Goal: Obtain resource: Download file/media

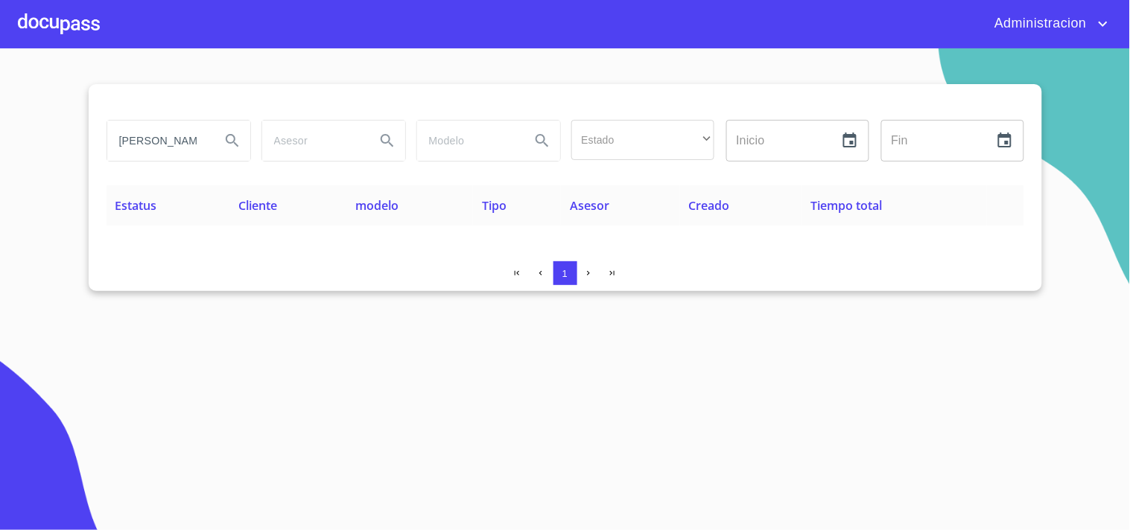
drag, startPoint x: 115, startPoint y: 138, endPoint x: 730, endPoint y: 196, distance: 618.0
click at [726, 196] on div "JULIA PATRICIA Estado ​ ​ Inicio ​ Fin ​ Estatus Cliente modelo Tipo Asesor Cre…" at bounding box center [565, 187] width 953 height 207
type input "hector eduardo"
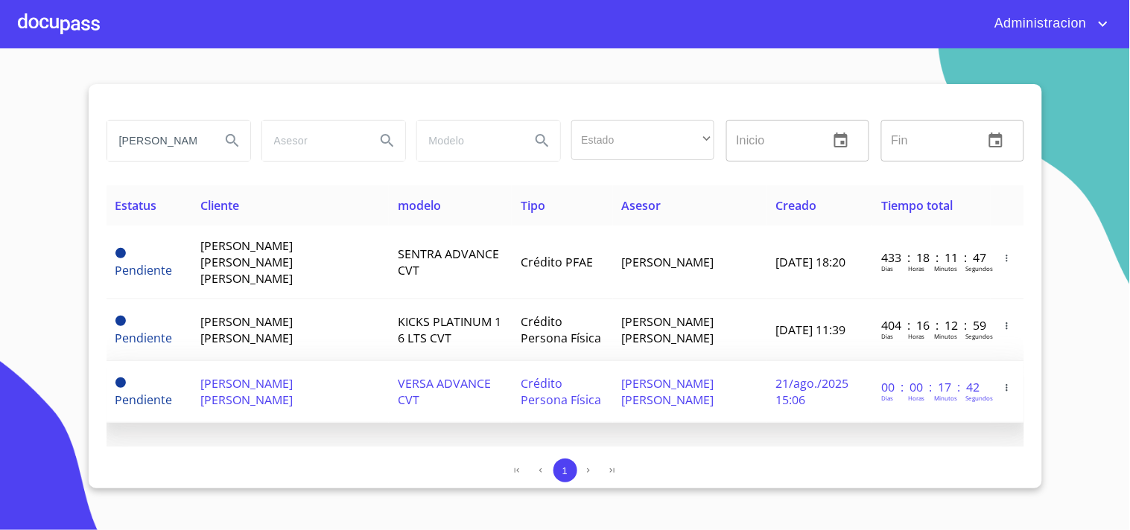
click at [323, 381] on td "HECTOR EDUARDO MERCADO ORTEGA" at bounding box center [289, 392] width 197 height 62
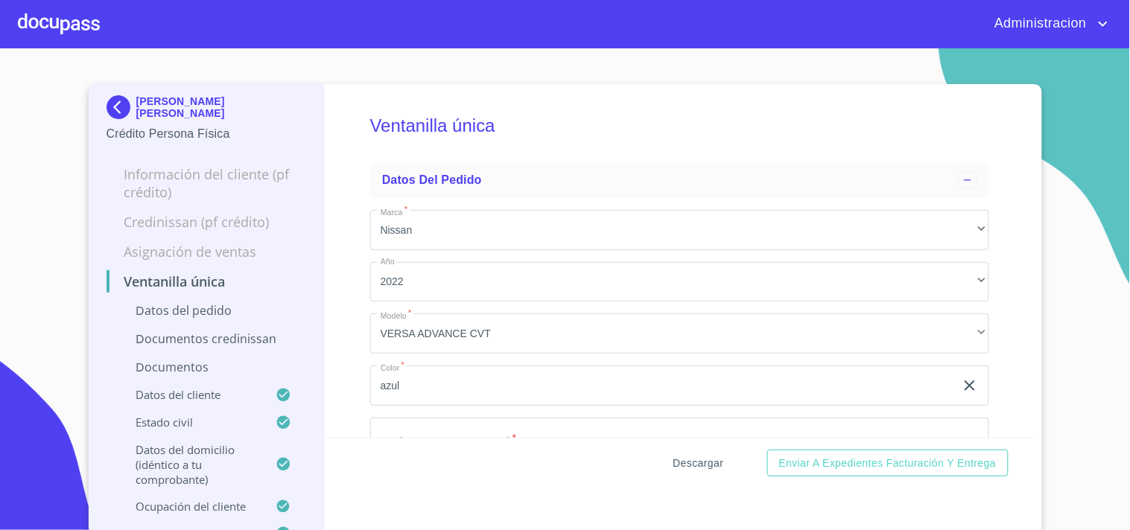
click at [684, 465] on span "Descargar" at bounding box center [698, 463] width 51 height 19
click at [679, 466] on span "Descargar" at bounding box center [698, 463] width 51 height 19
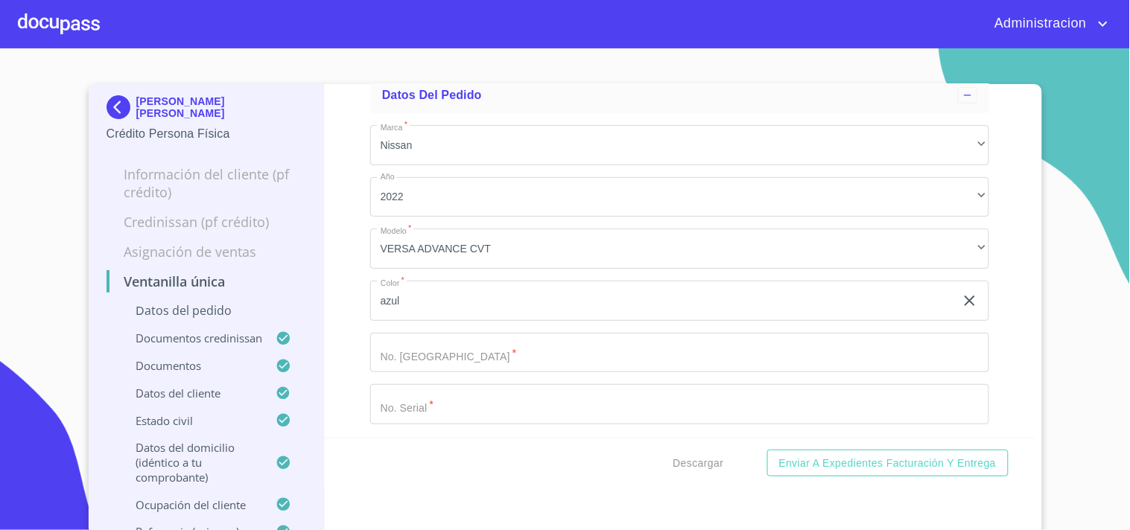
scroll to position [165, 0]
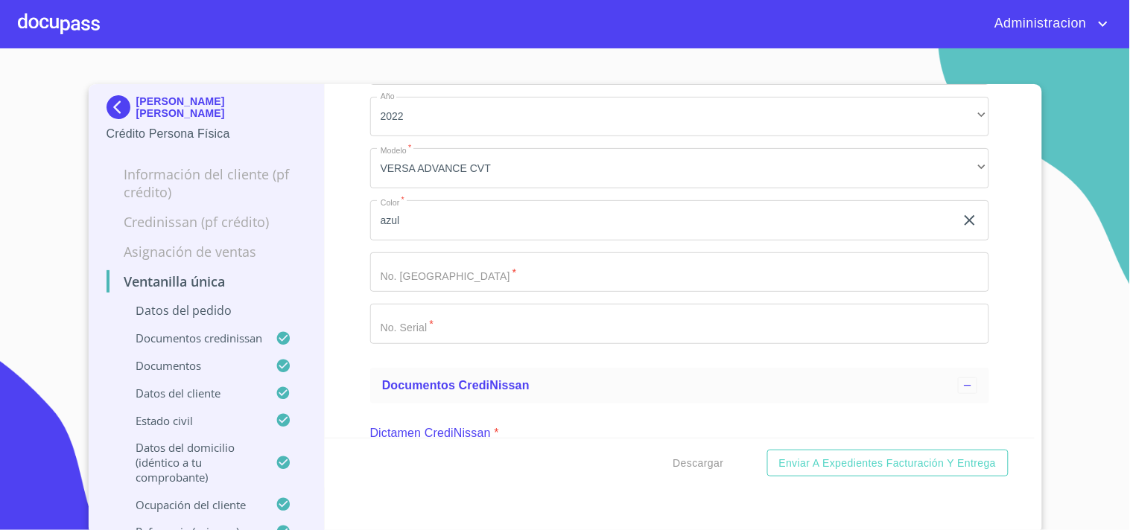
click at [146, 109] on p "HECTOR EDUARDO MERCADO ORTEGA" at bounding box center [221, 107] width 171 height 24
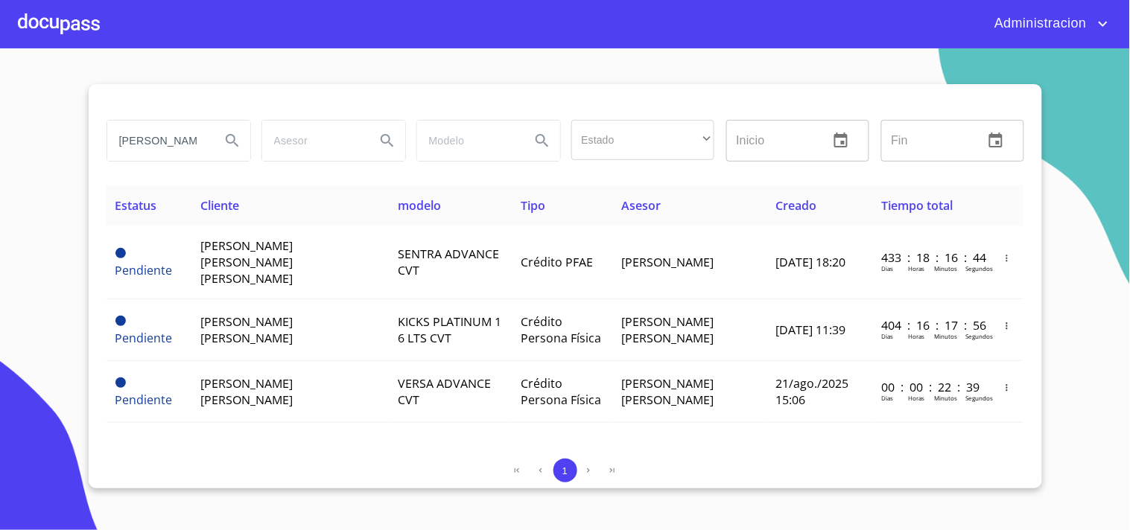
drag, startPoint x: 202, startPoint y: 136, endPoint x: 0, endPoint y: 13, distance: 235.9
click at [0, 34] on div "Administracion hector eduardo Estado ​ ​ Inicio ​ Fin ​ Estatus Cliente modelo …" at bounding box center [565, 265] width 1130 height 530
type input "[PERSON_NAME] [PERSON_NAME]"
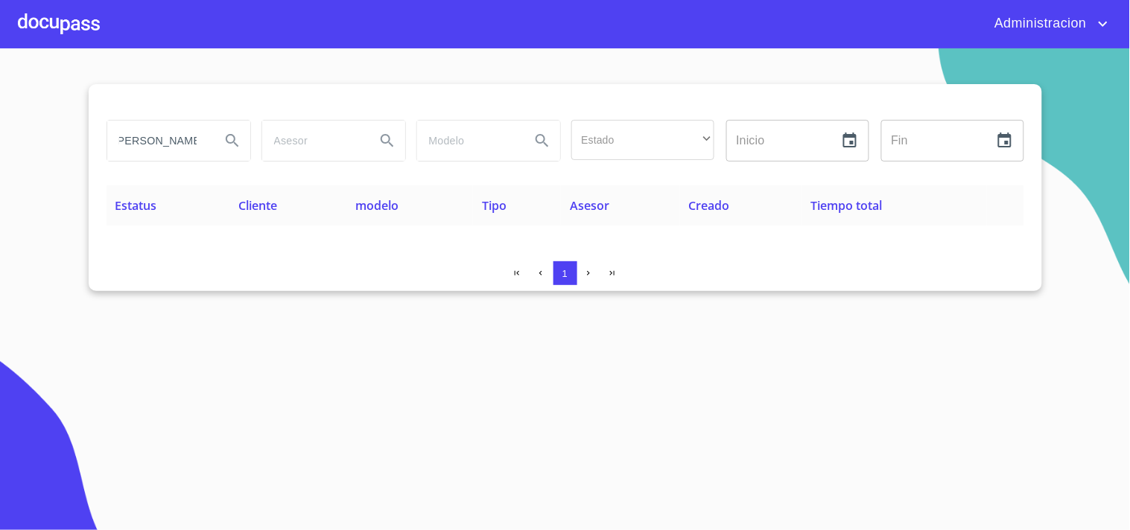
drag, startPoint x: 121, startPoint y: 142, endPoint x: 388, endPoint y: 159, distance: 267.2
click at [388, 159] on div "[PERSON_NAME] [PERSON_NAME] Estado ​ ​ Inicio ​ Fin ​" at bounding box center [566, 141] width 930 height 54
click at [1009, 24] on span "Administracion" at bounding box center [1038, 24] width 111 height 24
click at [1090, 25] on li "Salir" at bounding box center [1088, 31] width 48 height 27
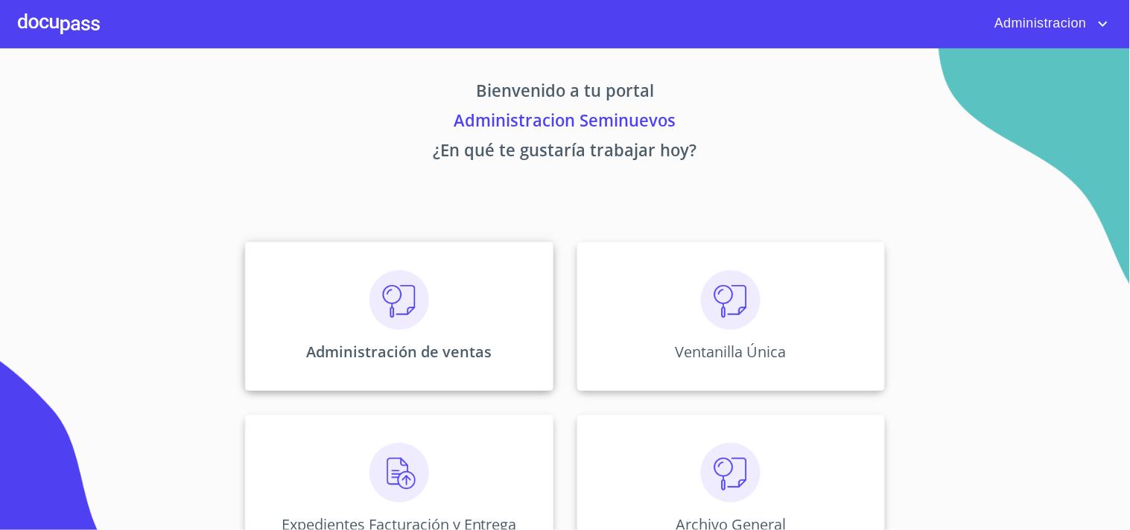
click at [428, 301] on div "Administración de ventas" at bounding box center [399, 316] width 308 height 149
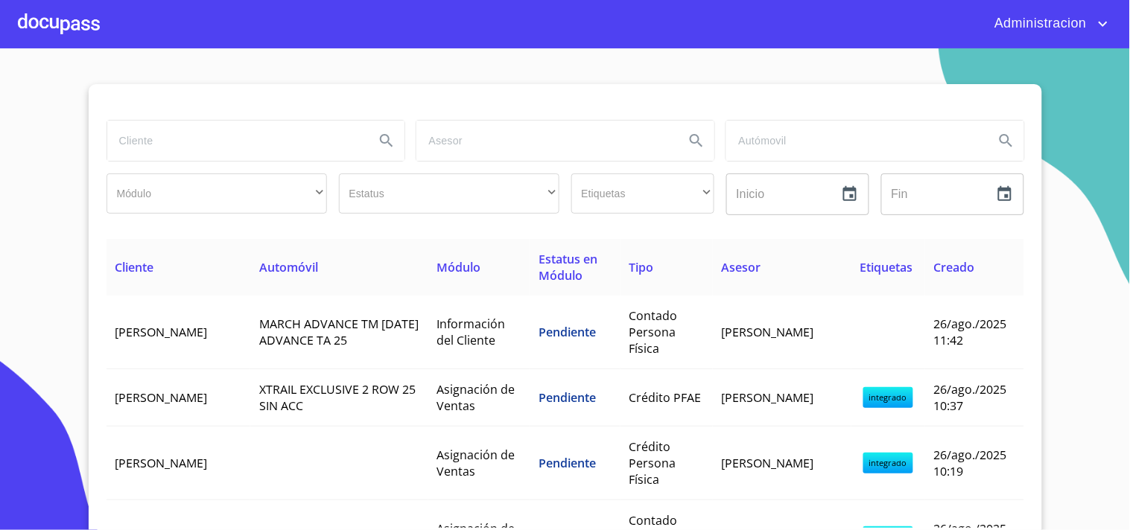
click at [191, 147] on input "search" at bounding box center [235, 141] width 256 height 40
paste input "[PERSON_NAME] [PERSON_NAME]"
type input "[PERSON_NAME] [PERSON_NAME]"
click at [380, 139] on icon "Search" at bounding box center [387, 141] width 18 height 18
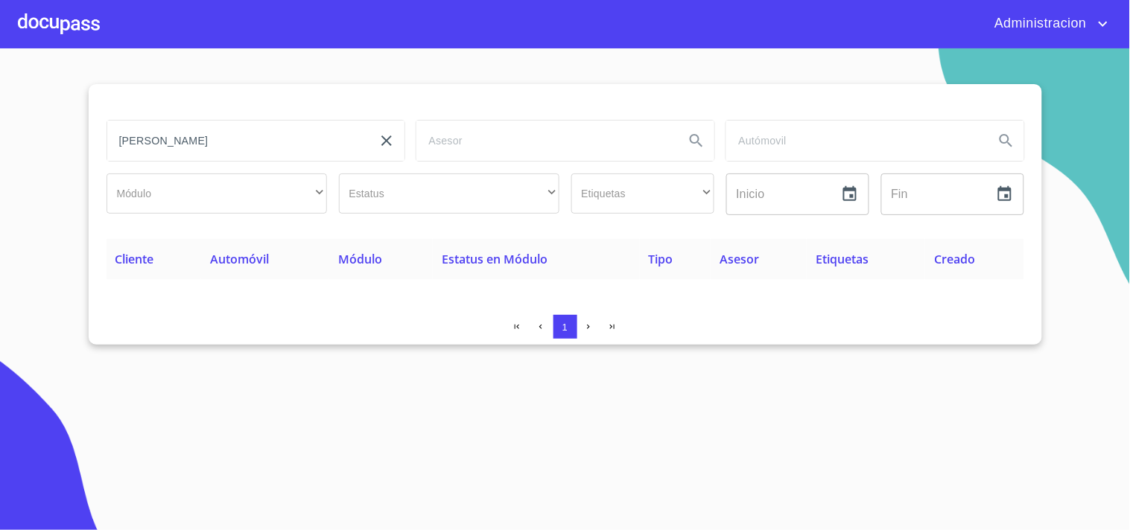
drag, startPoint x: 231, startPoint y: 129, endPoint x: 0, endPoint y: 69, distance: 238.5
click at [0, 71] on section "JULIA PATRICIA Módulo ​ ​ Estatus ​ ​ Etiquetas ​ ​ Inicio ​ Fin ​ Cliente Auto…" at bounding box center [565, 289] width 1130 height 482
type input "INFANTE"
click at [385, 136] on icon "Search" at bounding box center [387, 141] width 18 height 18
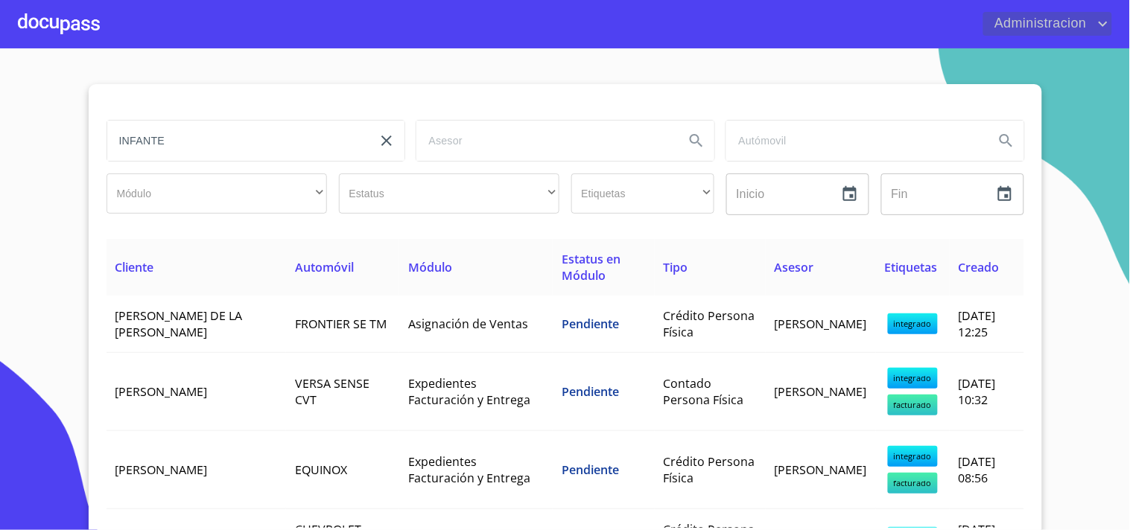
click at [1047, 22] on span "Administracion" at bounding box center [1038, 24] width 111 height 24
click at [1076, 39] on li "Salir" at bounding box center [1088, 31] width 48 height 27
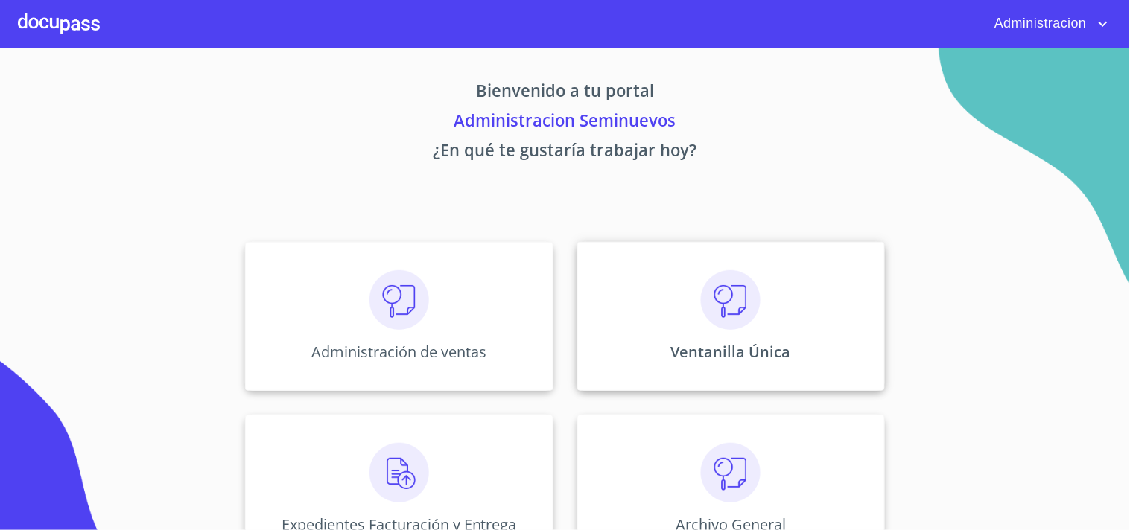
click at [760, 338] on div "Ventanilla Única" at bounding box center [731, 316] width 308 height 149
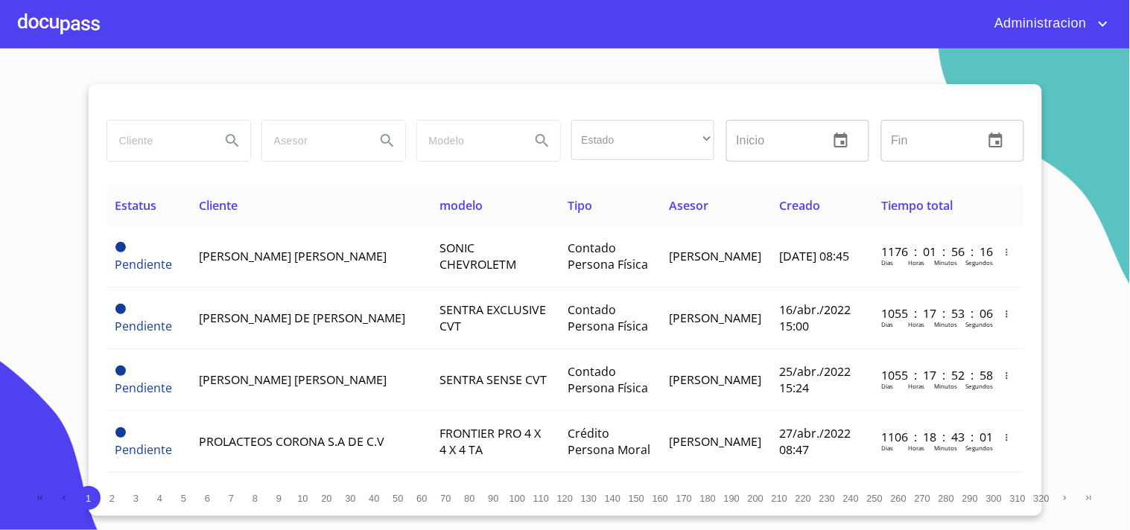
click at [174, 149] on input "search" at bounding box center [157, 141] width 101 height 40
type input "INFANTE"
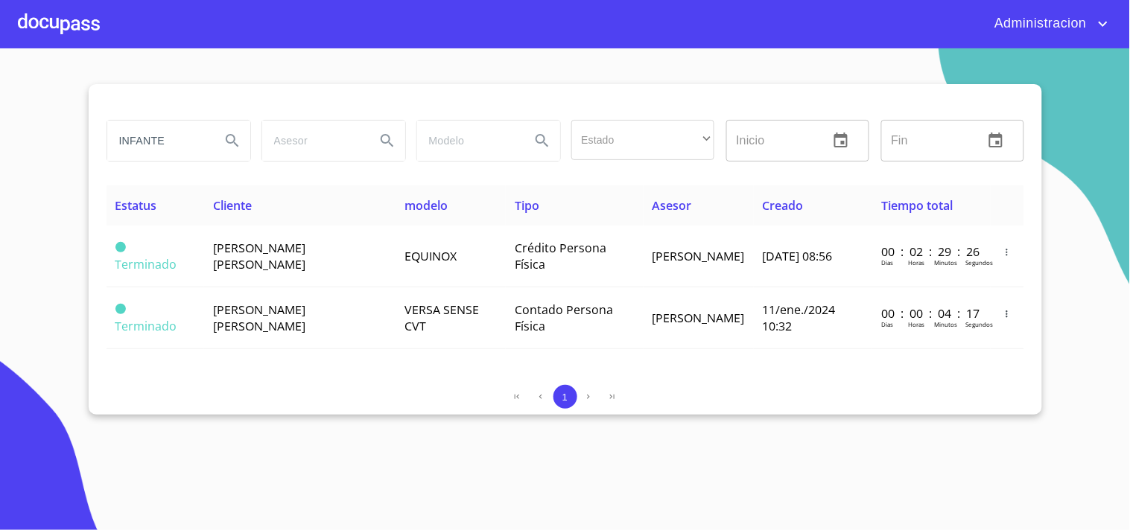
drag, startPoint x: 165, startPoint y: 130, endPoint x: 0, endPoint y: 120, distance: 164.9
click at [0, 120] on section "[PERSON_NAME] Estado ​ ​ Inicio ​ Fin ​ Estatus Cliente modelo Tipo Asesor Crea…" at bounding box center [565, 289] width 1130 height 482
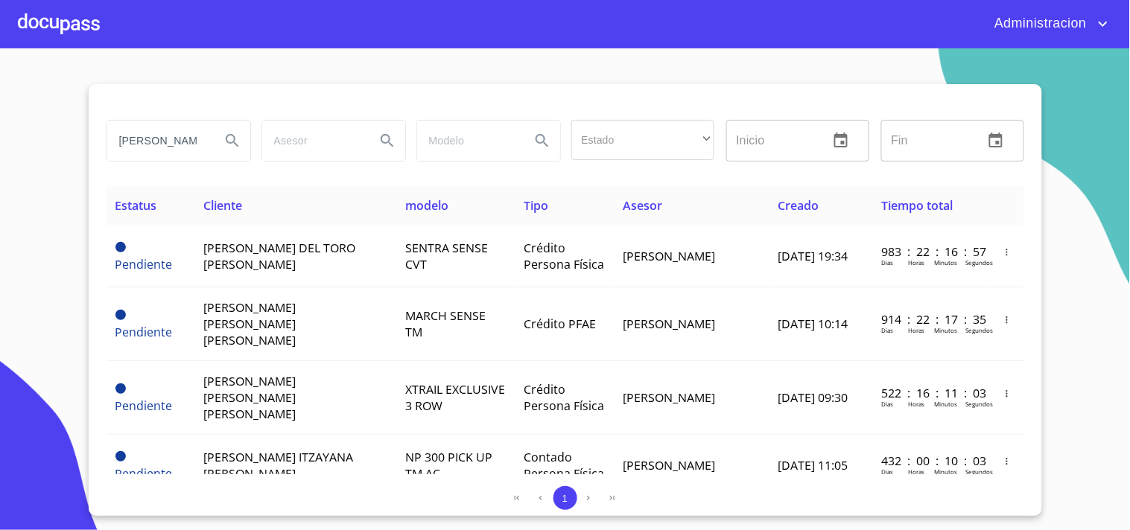
click at [182, 142] on input "[PERSON_NAME]" at bounding box center [157, 141] width 101 height 40
type input "[PERSON_NAME] [PERSON_NAME]"
click at [234, 147] on icon "Search" at bounding box center [232, 141] width 18 height 18
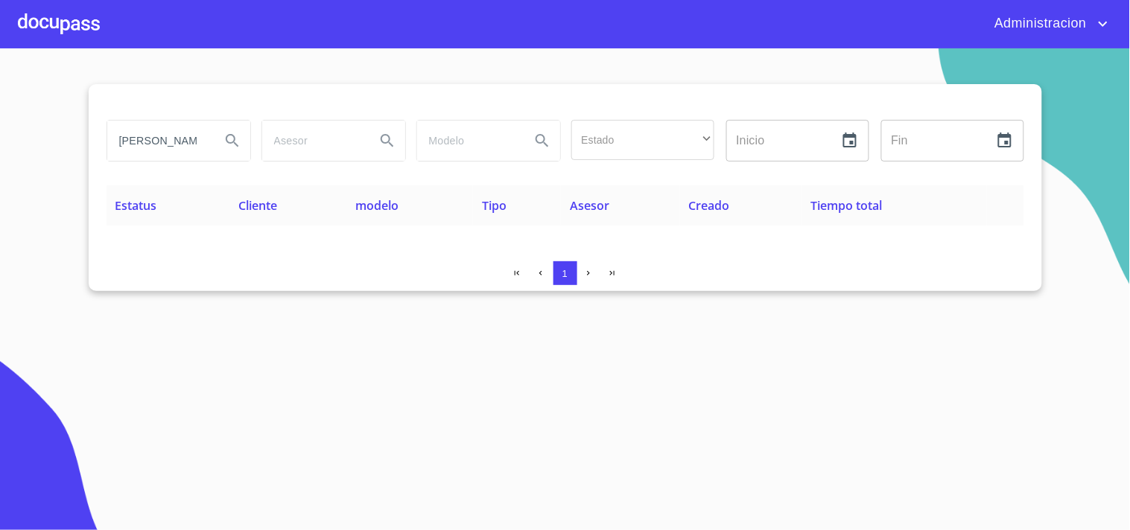
click at [247, 105] on div at bounding box center [566, 102] width 918 height 36
click at [239, 123] on button "Search" at bounding box center [233, 141] width 36 height 36
drag, startPoint x: 195, startPoint y: 139, endPoint x: 11, endPoint y: 129, distance: 184.3
click at [0, 134] on section "[PERSON_NAME] [PERSON_NAME] Estado ​ ​ Inicio ​ Fin ​ Estatus Cliente modelo Ti…" at bounding box center [565, 289] width 1130 height 482
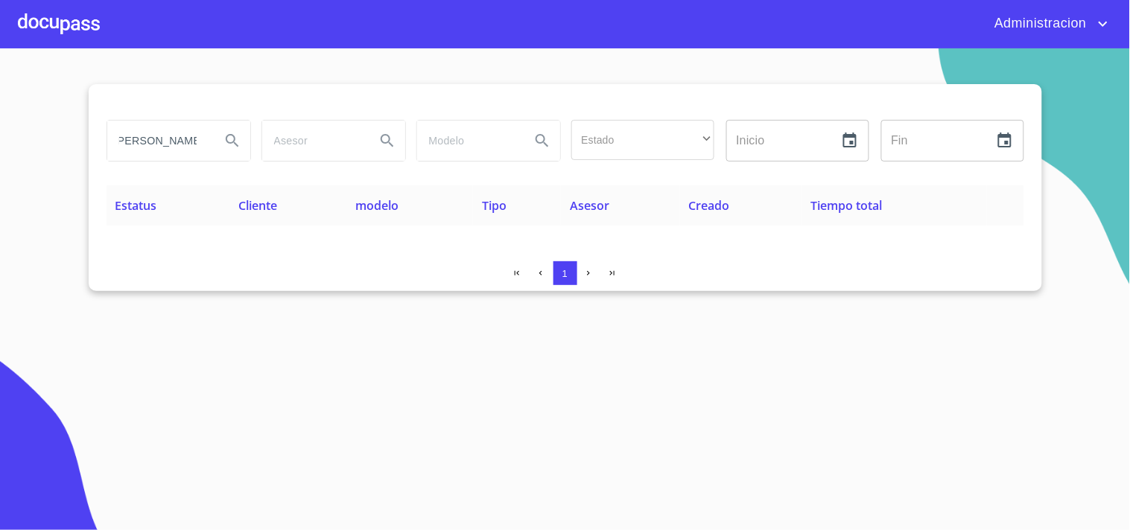
type input "[PERSON_NAME] [PERSON_NAME]"
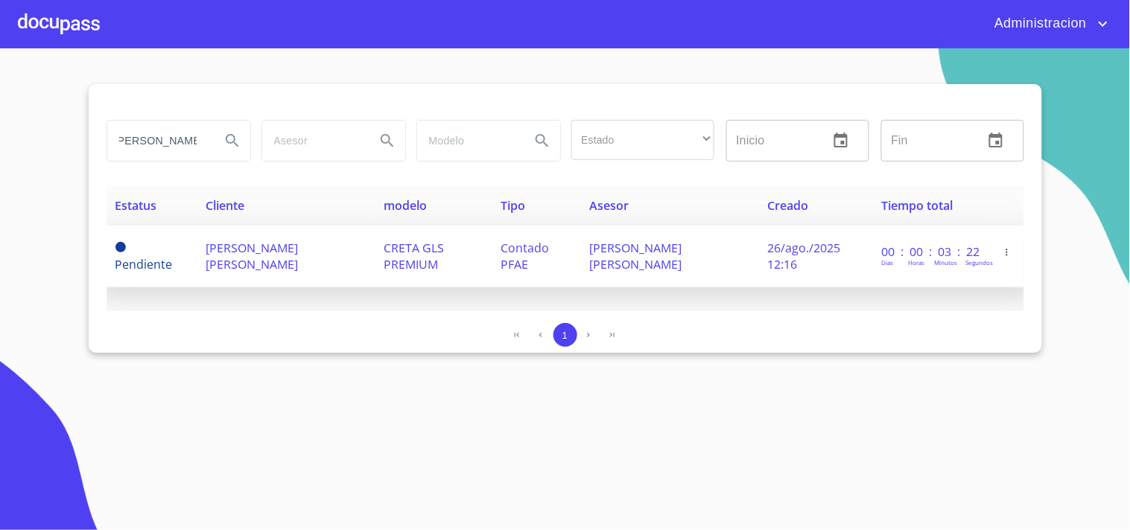
click at [408, 270] on span "CRETA GLS PREMIUM" at bounding box center [414, 256] width 60 height 33
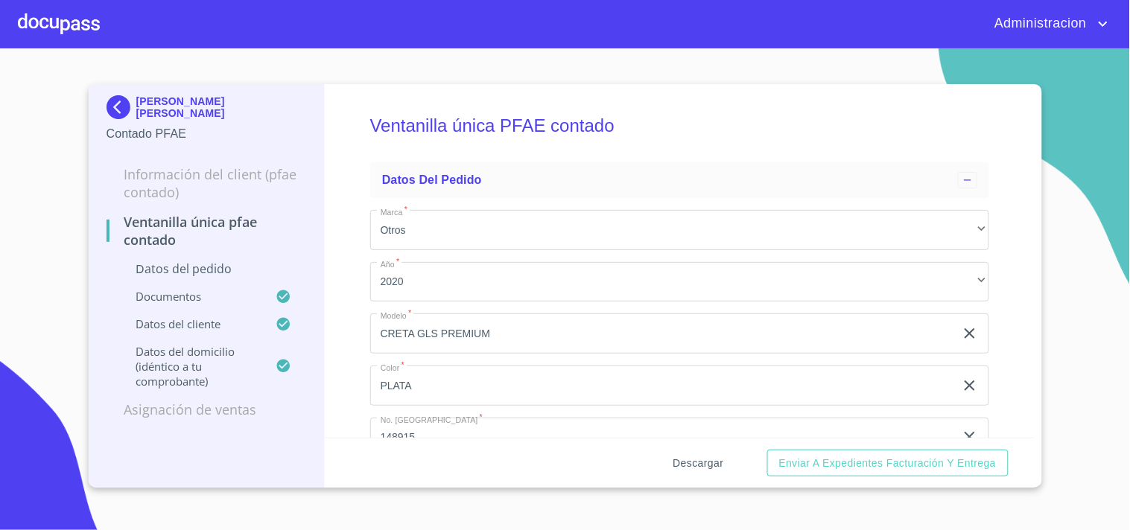
click at [679, 462] on span "Descargar" at bounding box center [698, 463] width 51 height 19
click at [676, 460] on span "Descargar" at bounding box center [698, 463] width 51 height 19
click at [162, 104] on p "[PERSON_NAME] [PERSON_NAME]" at bounding box center [221, 107] width 171 height 24
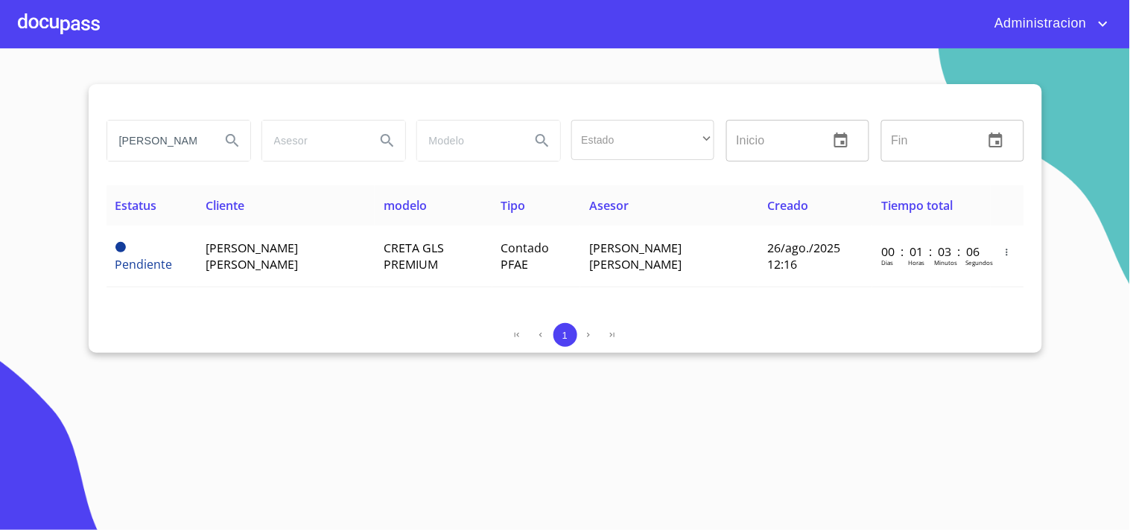
scroll to position [0, 4]
drag, startPoint x: 120, startPoint y: 139, endPoint x: 390, endPoint y: 143, distance: 270.4
click at [390, 143] on div "[PERSON_NAME] [PERSON_NAME] Estado ​ ​ Inicio ​ Fin ​" at bounding box center [566, 141] width 930 height 54
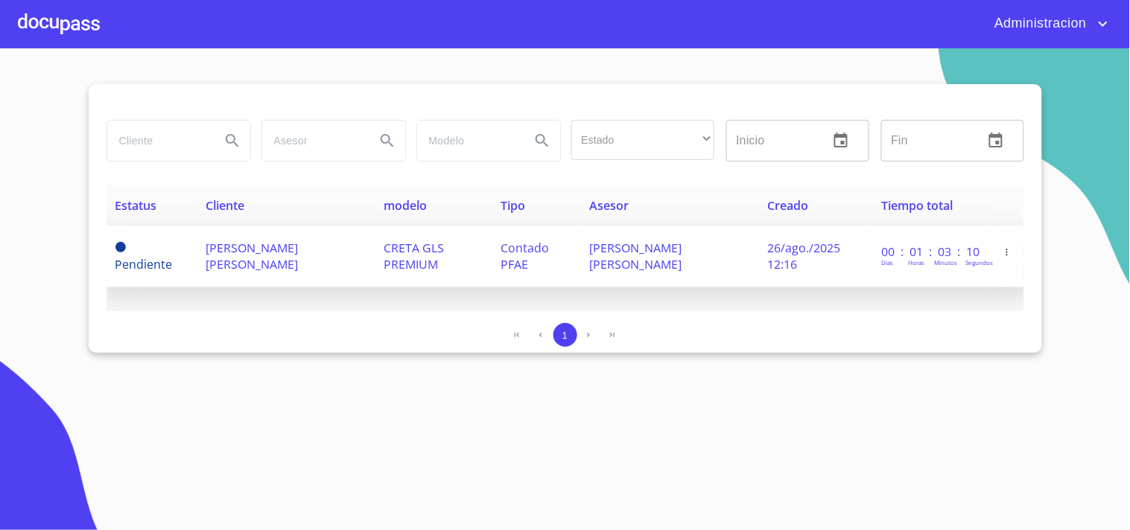
click at [437, 250] on td "CRETA GLS PREMIUM" at bounding box center [434, 257] width 118 height 62
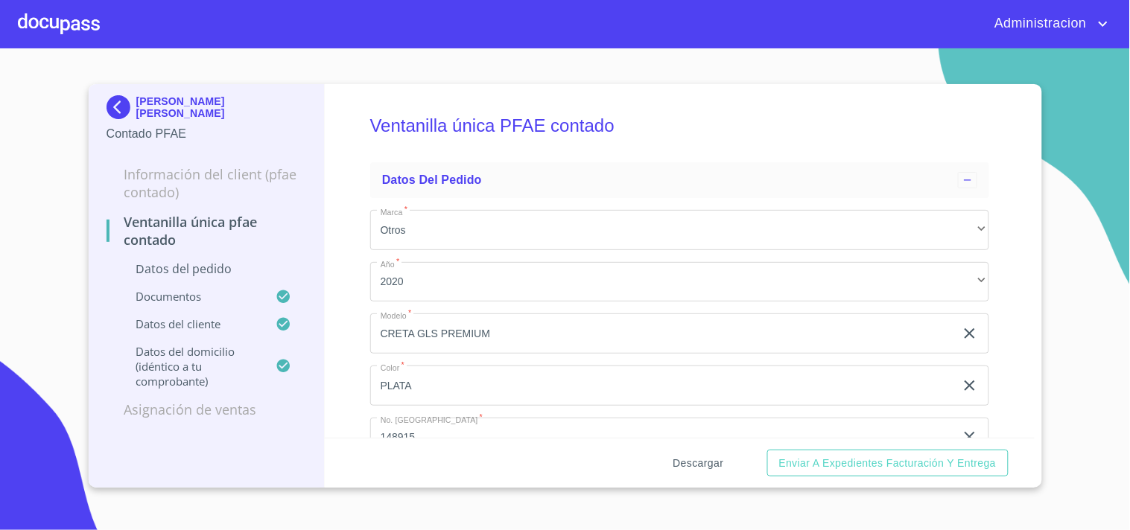
click at [709, 457] on span "Descargar" at bounding box center [698, 463] width 51 height 19
drag, startPoint x: 322, startPoint y: 466, endPoint x: 255, endPoint y: 288, distance: 190.2
click at [258, 104] on p "[PERSON_NAME] [PERSON_NAME]" at bounding box center [221, 107] width 171 height 24
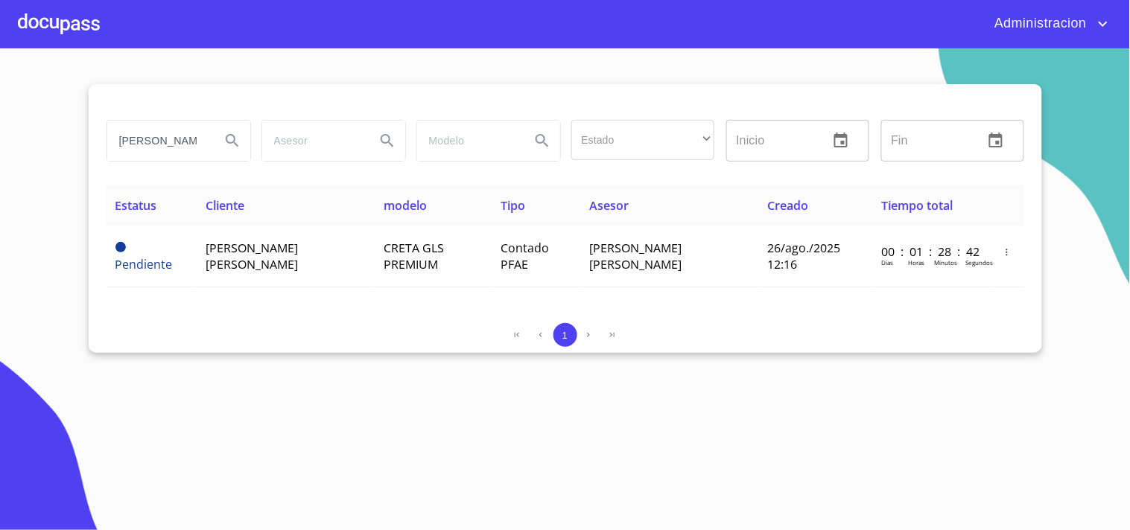
drag, startPoint x: 118, startPoint y: 143, endPoint x: 381, endPoint y: 139, distance: 263.7
click at [377, 139] on div "[PERSON_NAME] [PERSON_NAME] Estado ​ ​ Inicio ​ Fin ​" at bounding box center [566, 141] width 930 height 54
click at [374, 326] on div "1" at bounding box center [566, 335] width 918 height 24
click at [179, 139] on input "search" at bounding box center [157, 141] width 101 height 40
type input "m"
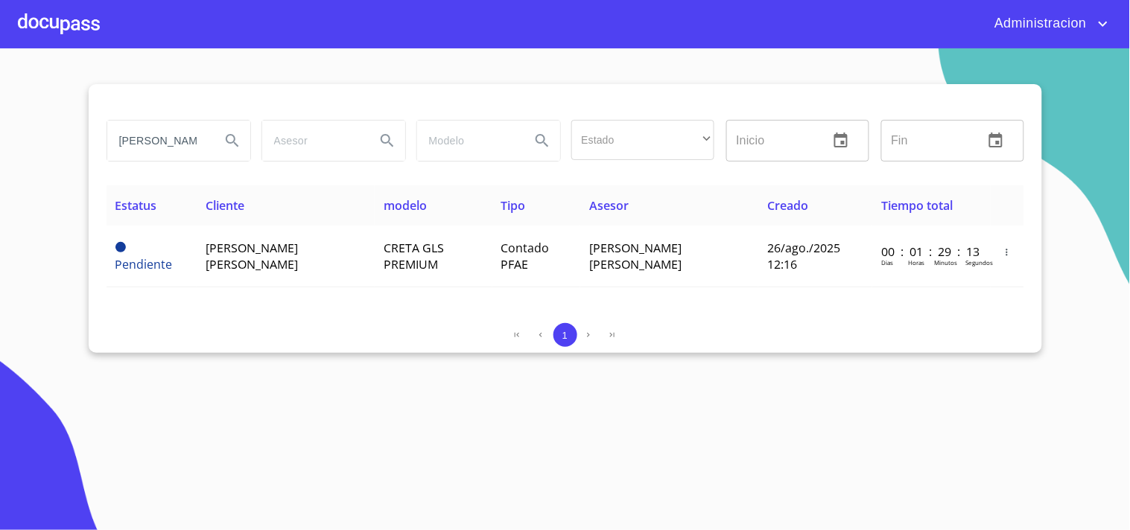
scroll to position [0, 7]
type input "[PERSON_NAME] [PERSON_NAME]"
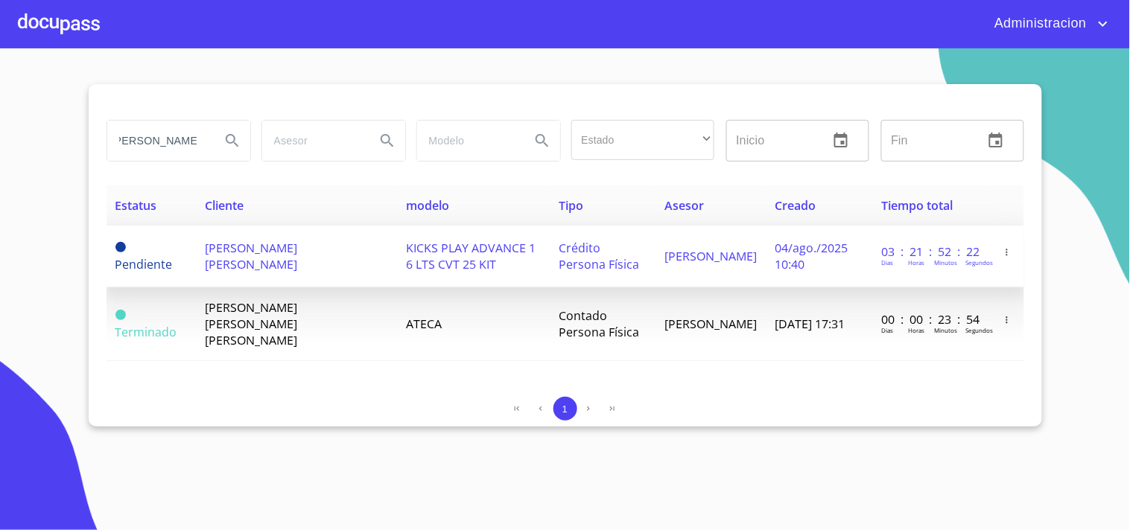
scroll to position [0, 0]
click at [413, 253] on span "KICKS PLAY ADVANCE 1 6 LTS CVT 25 KIT" at bounding box center [471, 256] width 130 height 33
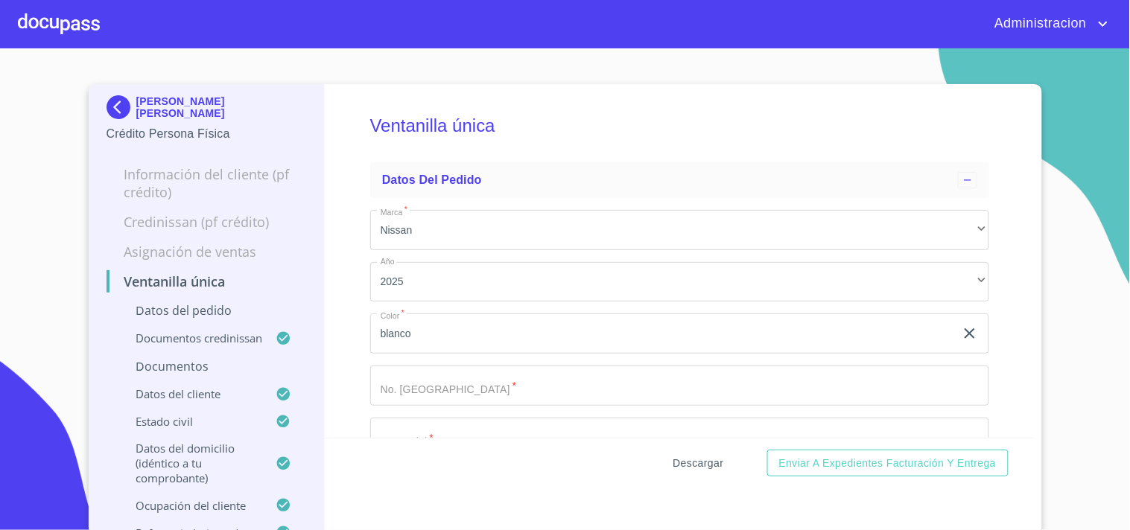
click at [682, 463] on span "Descargar" at bounding box center [698, 463] width 51 height 19
click at [171, 107] on p "[PERSON_NAME] [PERSON_NAME]" at bounding box center [221, 107] width 171 height 24
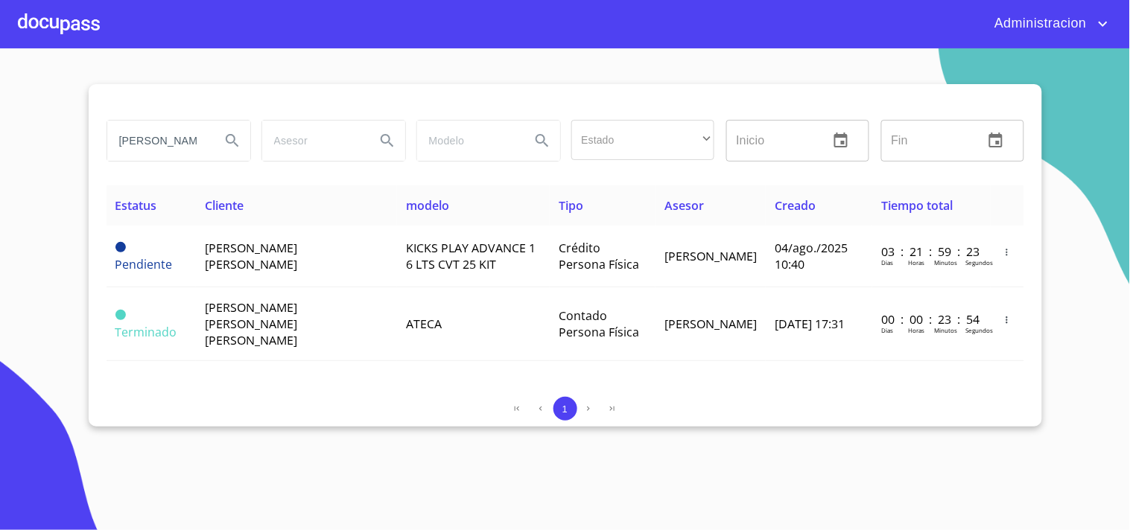
drag, startPoint x: 158, startPoint y: 147, endPoint x: 444, endPoint y: 169, distance: 286.9
click at [438, 169] on div "[PERSON_NAME] [PERSON_NAME] Estado ​ ​ Inicio ​ Fin ​" at bounding box center [566, 150] width 918 height 72
type input "[PERSON_NAME] [PERSON_NAME]"
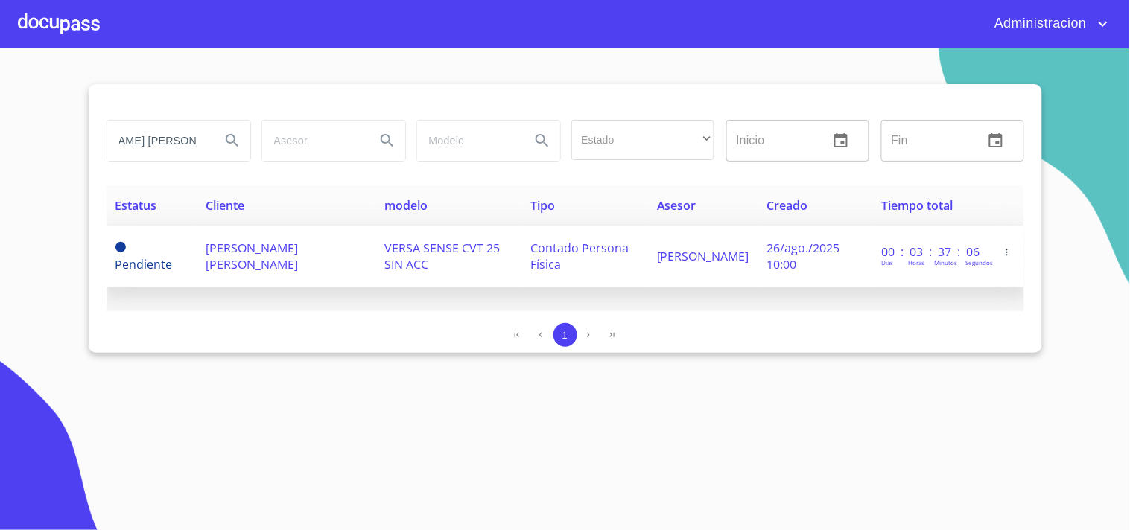
click at [287, 256] on td "[PERSON_NAME] [PERSON_NAME]" at bounding box center [286, 257] width 179 height 62
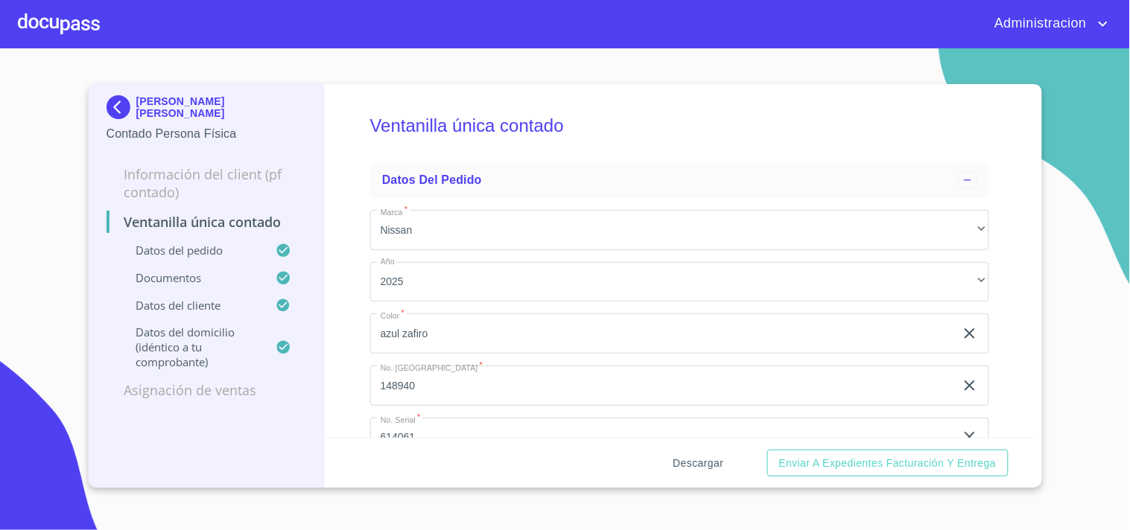
click at [689, 460] on span "Descargar" at bounding box center [698, 463] width 51 height 19
click at [183, 102] on p "[PERSON_NAME] [PERSON_NAME]" at bounding box center [221, 107] width 171 height 24
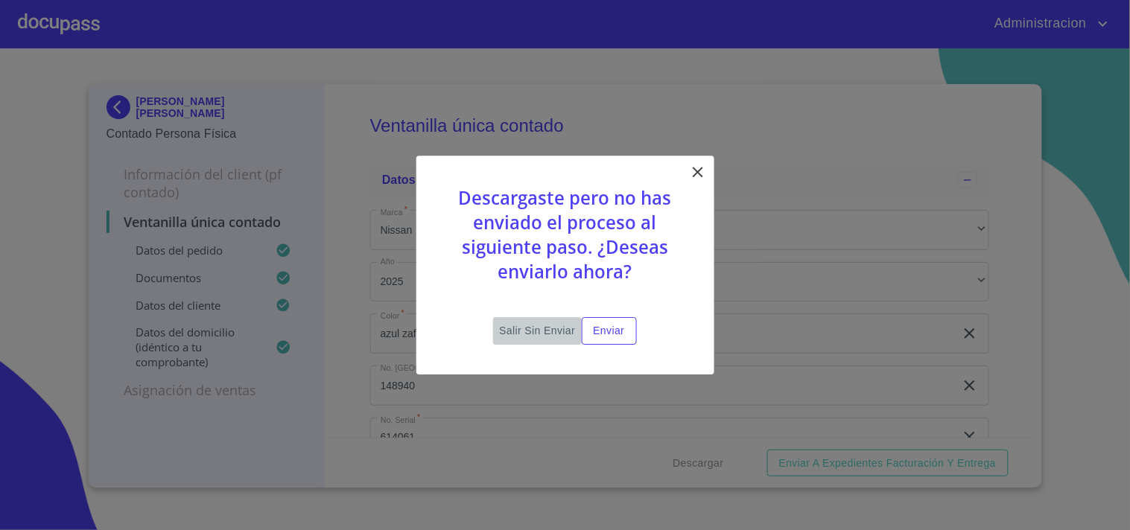
click at [561, 329] on span "Salir sin enviar" at bounding box center [537, 331] width 76 height 19
